Goal: Transaction & Acquisition: Purchase product/service

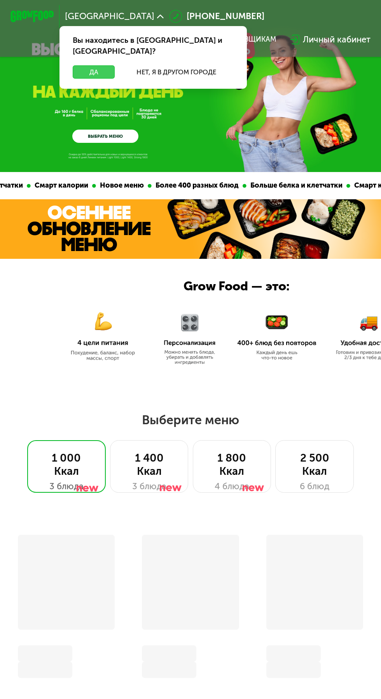
click at [92, 65] on button "Да" at bounding box center [94, 71] width 42 height 13
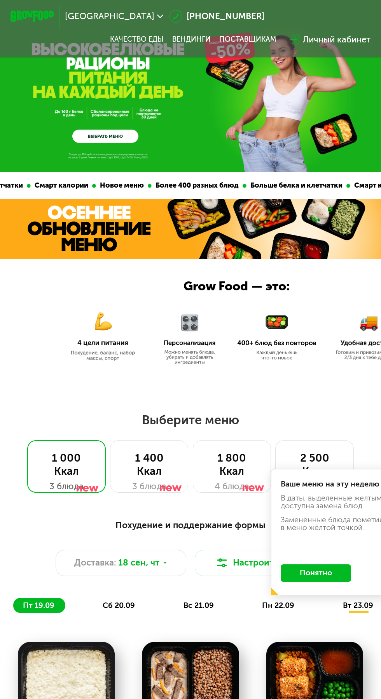
click at [104, 134] on link "ВЫБРАТЬ МЕНЮ" at bounding box center [105, 136] width 66 height 13
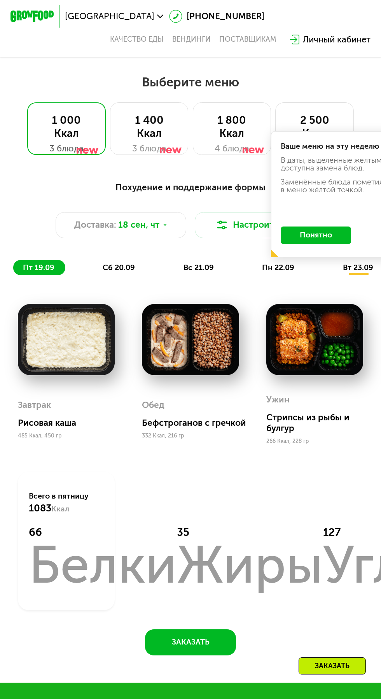
scroll to position [355, 0]
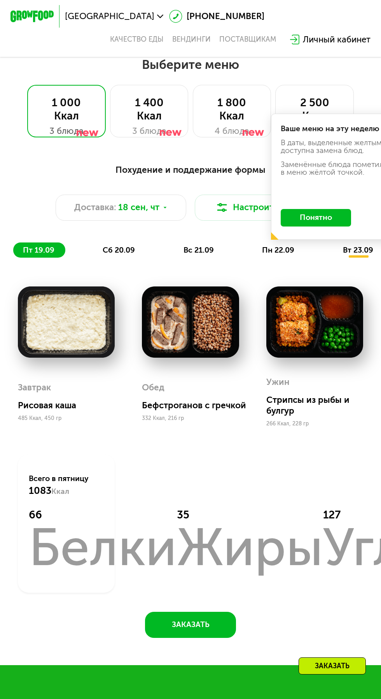
click at [311, 212] on button "Понятно" at bounding box center [316, 218] width 70 height 18
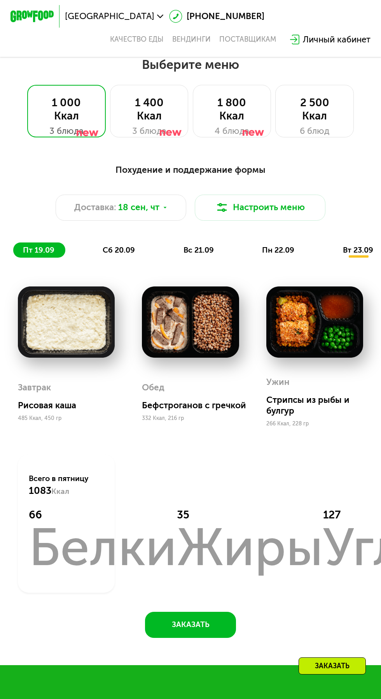
click at [153, 99] on div "1 400 Ккал" at bounding box center [149, 109] width 56 height 26
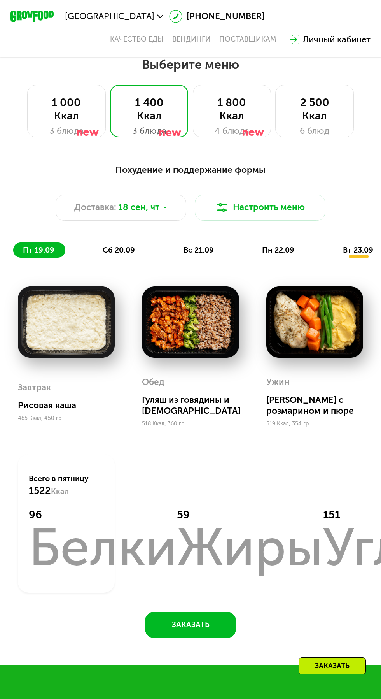
click at [116, 251] on span "сб 20.09" at bounding box center [119, 249] width 32 height 9
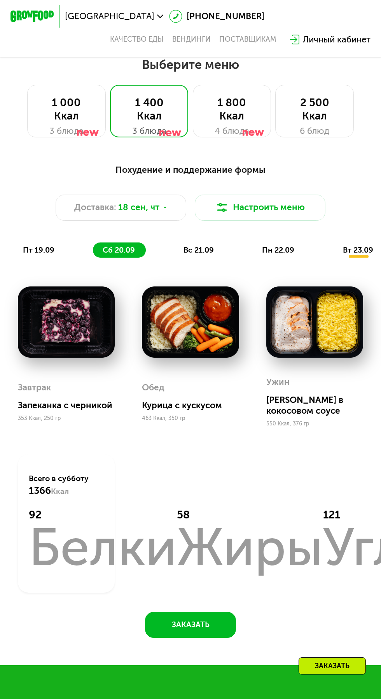
click at [200, 252] on span "вс 21.09" at bounding box center [199, 249] width 30 height 9
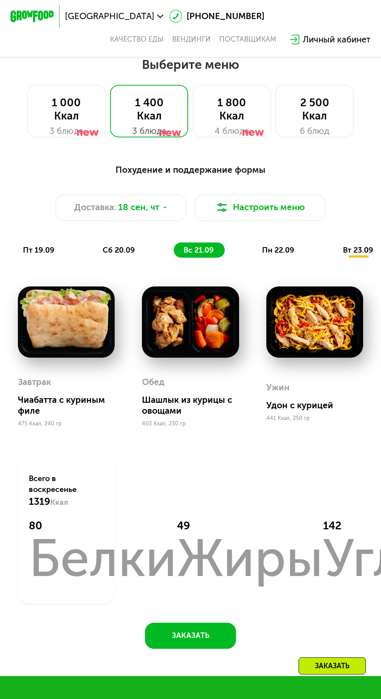
click at [281, 247] on span "пн 22.09" at bounding box center [278, 249] width 32 height 9
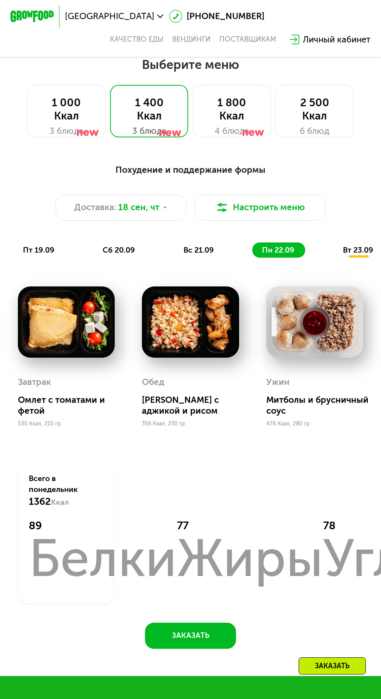
click at [348, 250] on span "вт 23.09" at bounding box center [358, 249] width 30 height 9
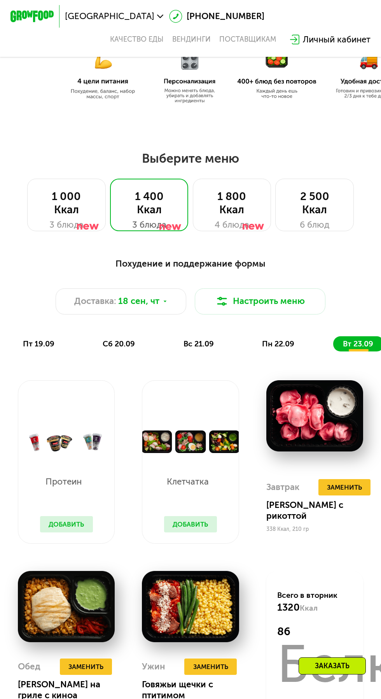
scroll to position [258, 0]
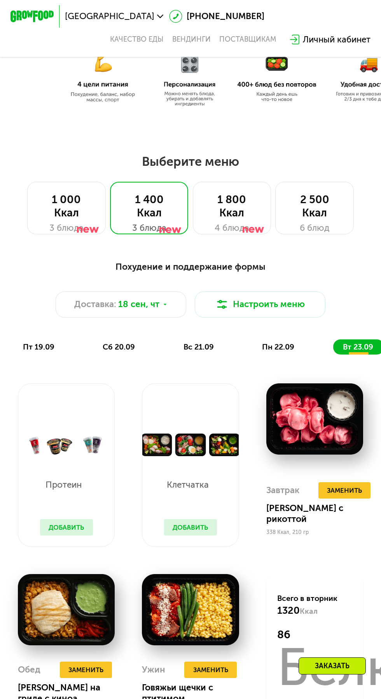
click at [237, 214] on div "1 800 Ккал" at bounding box center [232, 206] width 56 height 26
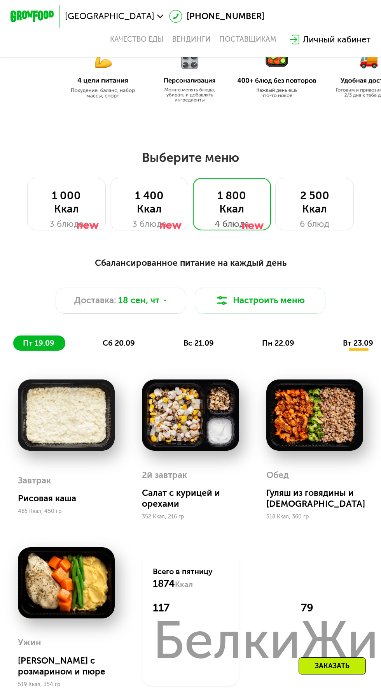
scroll to position [265, 0]
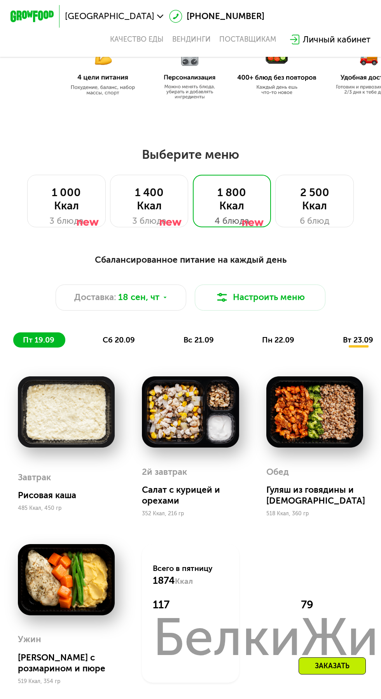
click at [361, 340] on span "вт 23.09" at bounding box center [358, 339] width 30 height 9
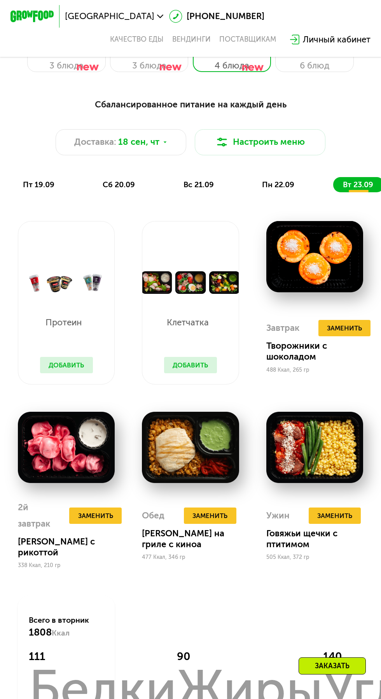
scroll to position [424, 0]
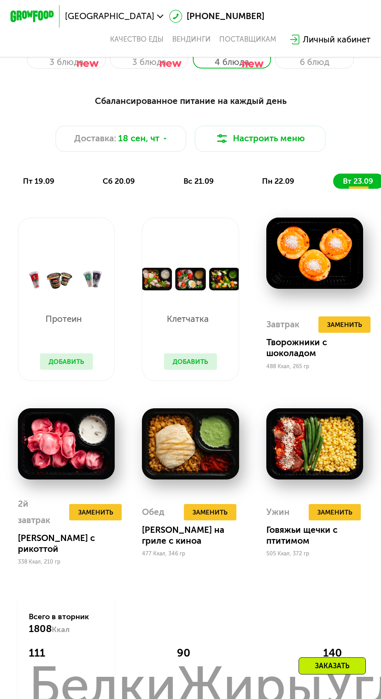
click at [195, 359] on button "Добавить" at bounding box center [190, 361] width 53 height 16
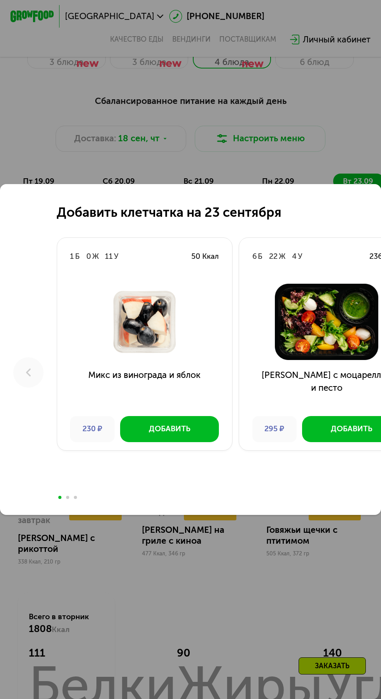
click at [262, 638] on div "Добавить клетчатка на [DATE] 1 Б 0 Ж 11 У 50 Ккал Микс из винограда и яблок 230…" at bounding box center [190, 349] width 381 height 699
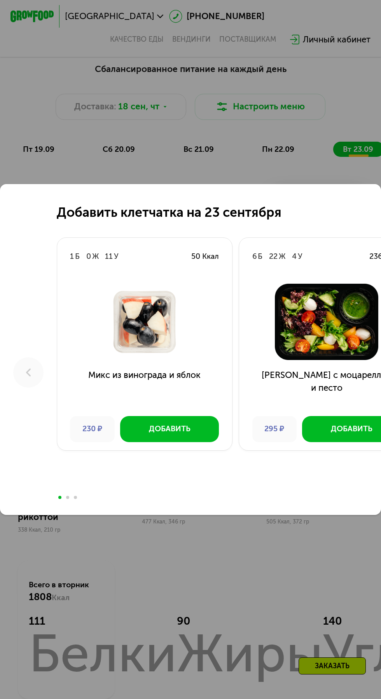
scroll to position [479, 0]
